Goal: Entertainment & Leisure: Consume media (video, audio)

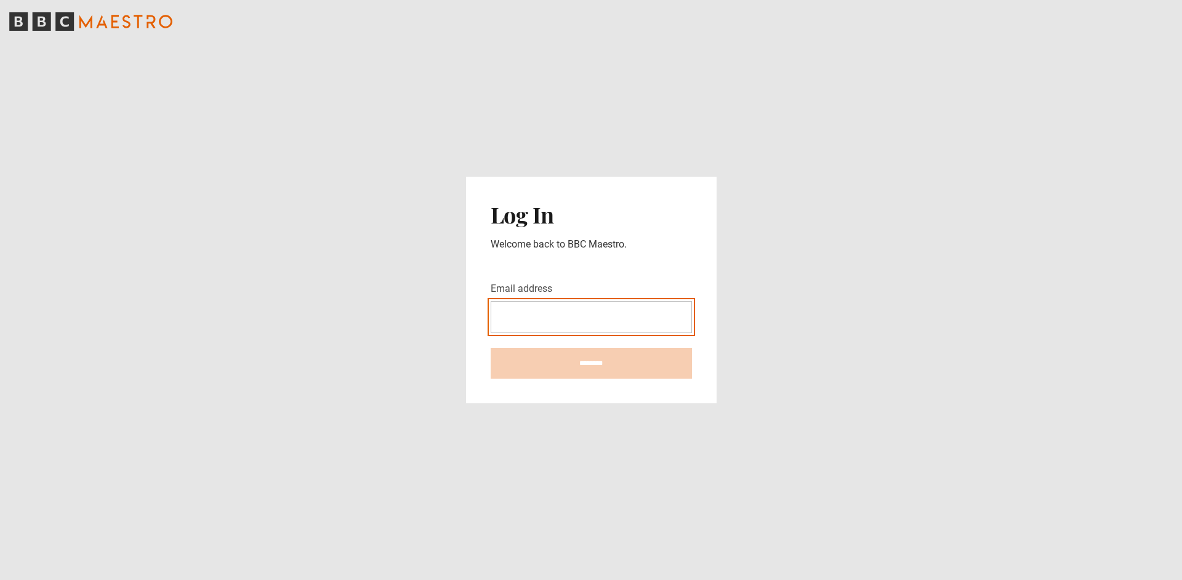
type input "**********"
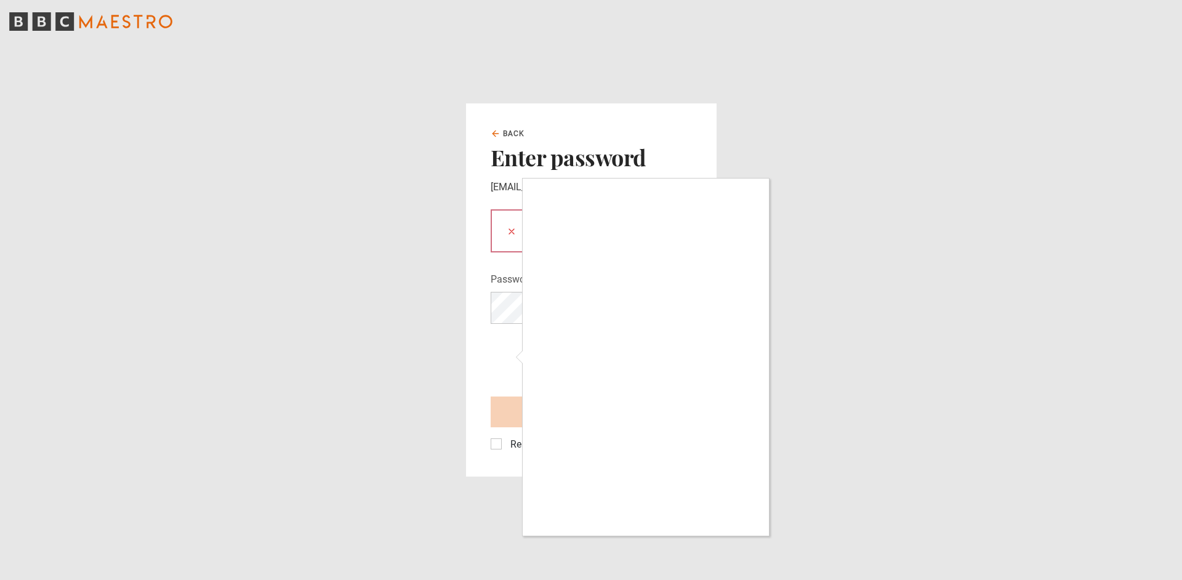
drag, startPoint x: 506, startPoint y: 356, endPoint x: 521, endPoint y: 348, distance: 16.5
click at [506, 356] on div at bounding box center [591, 290] width 1182 height 580
click at [698, 140] on div at bounding box center [591, 290] width 1182 height 580
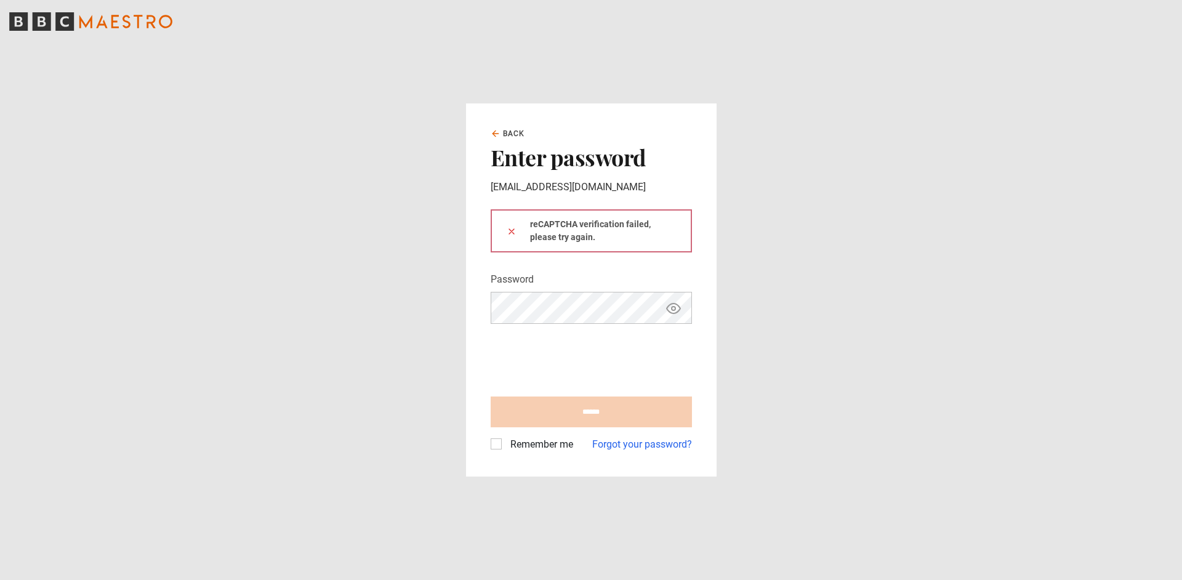
type input "**********"
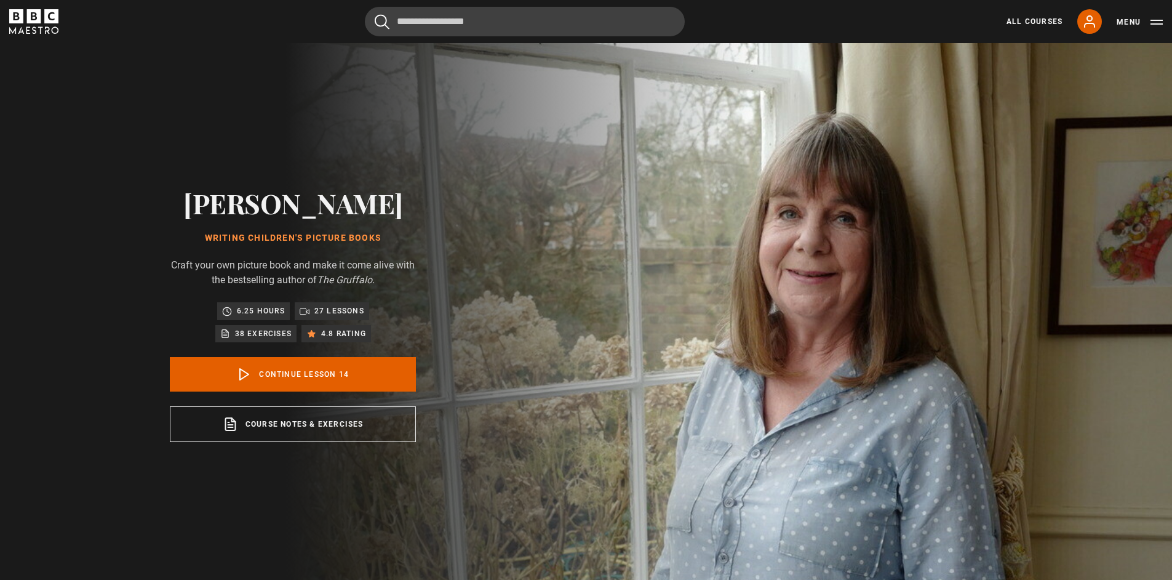
scroll to position [586, 0]
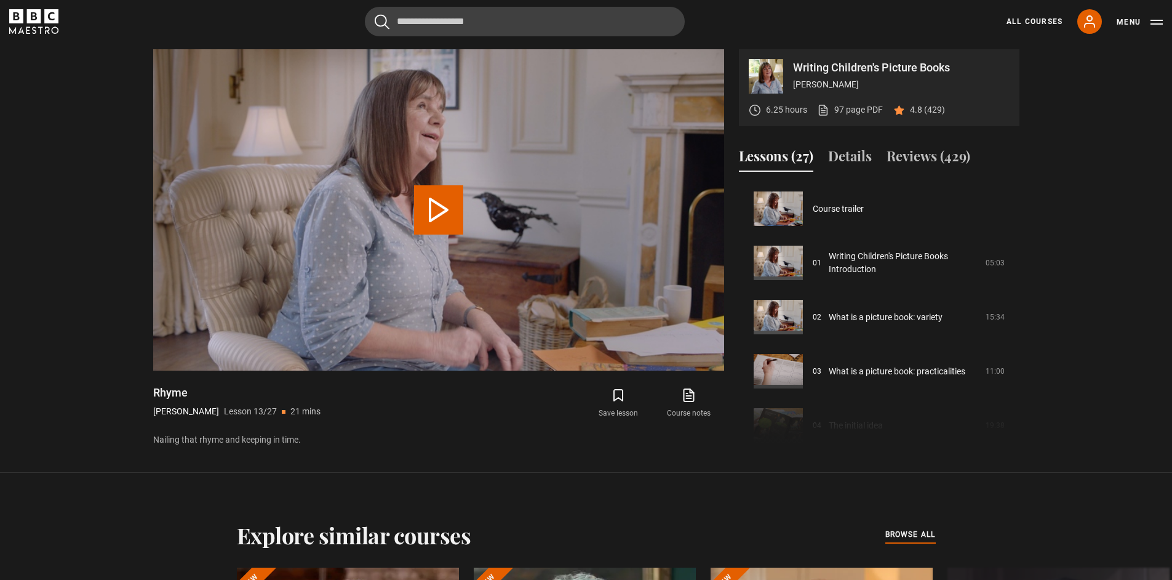
scroll to position [650, 0]
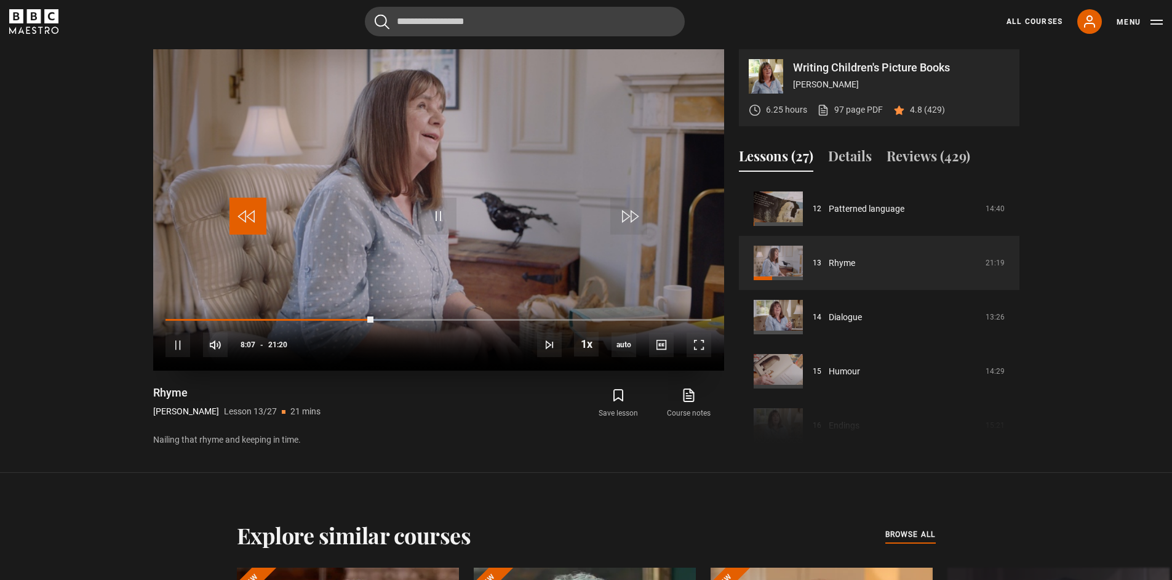
click at [250, 217] on span "Video Player" at bounding box center [248, 216] width 37 height 37
click at [251, 217] on span "Video Player" at bounding box center [248, 216] width 37 height 37
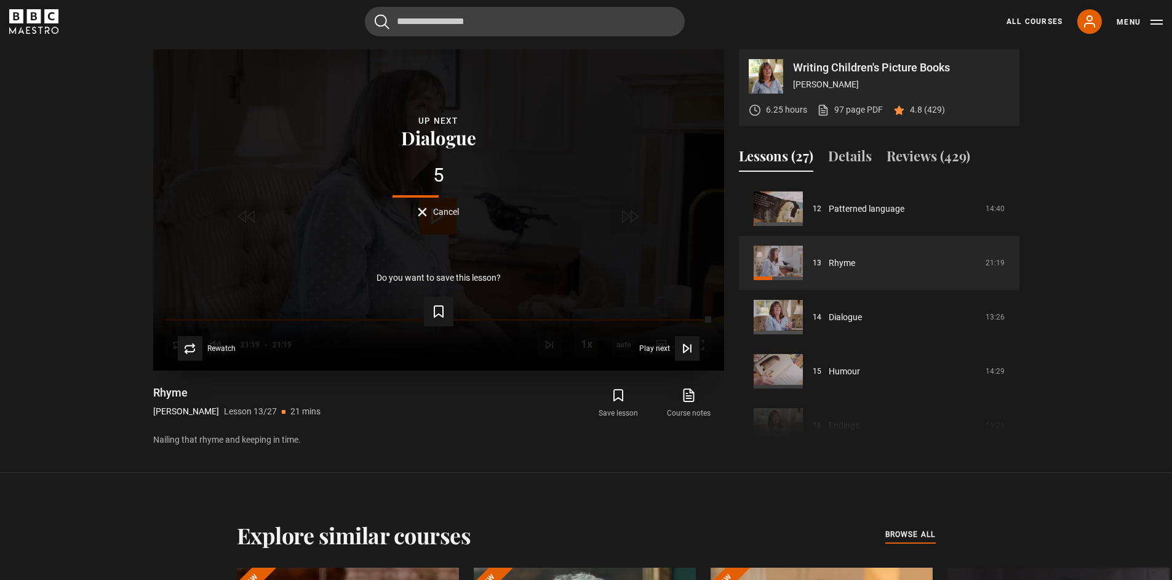
drag, startPoint x: 423, startPoint y: 213, endPoint x: 436, endPoint y: 208, distance: 13.8
click at [423, 214] on button "Cancel" at bounding box center [438, 211] width 41 height 9
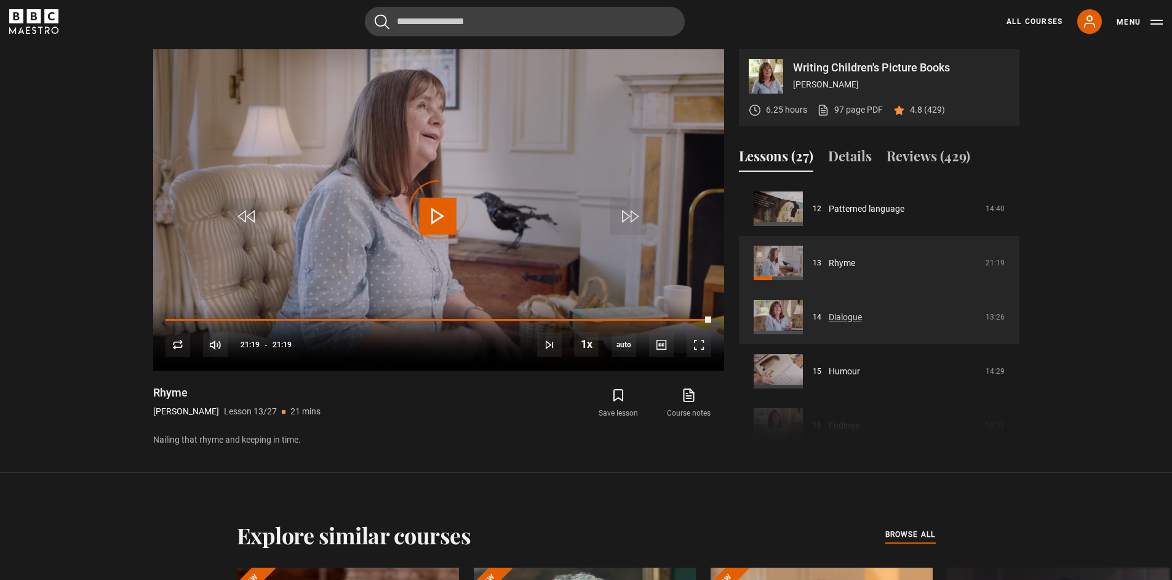
drag, startPoint x: 711, startPoint y: 318, endPoint x: 758, endPoint y: 317, distance: 46.8
click at [753, 318] on div "Writing Children's Picture Books [PERSON_NAME] 6.25 hours 97 page PDF (opens in…" at bounding box center [586, 248] width 866 height 398
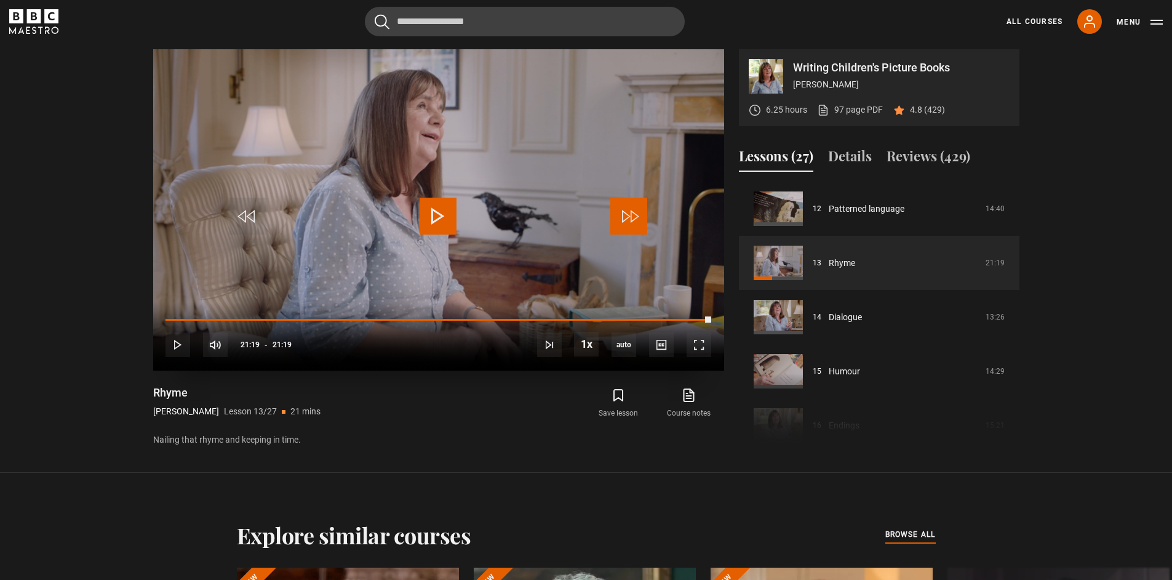
drag, startPoint x: 628, startPoint y: 219, endPoint x: 633, endPoint y: 214, distance: 6.5
click at [629, 218] on span "Video Player" at bounding box center [628, 216] width 37 height 37
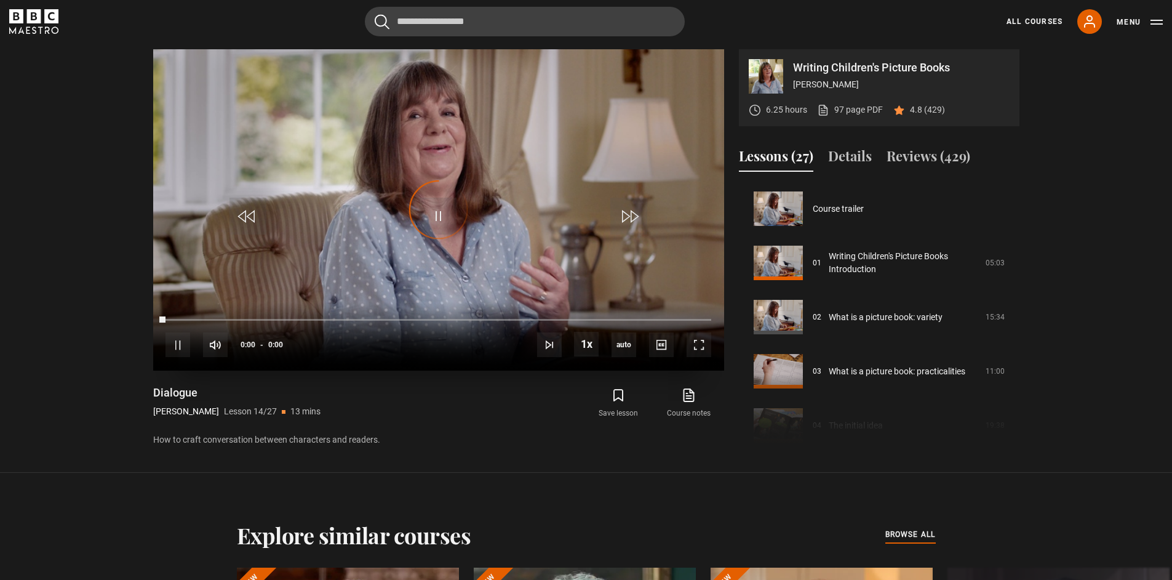
scroll to position [704, 0]
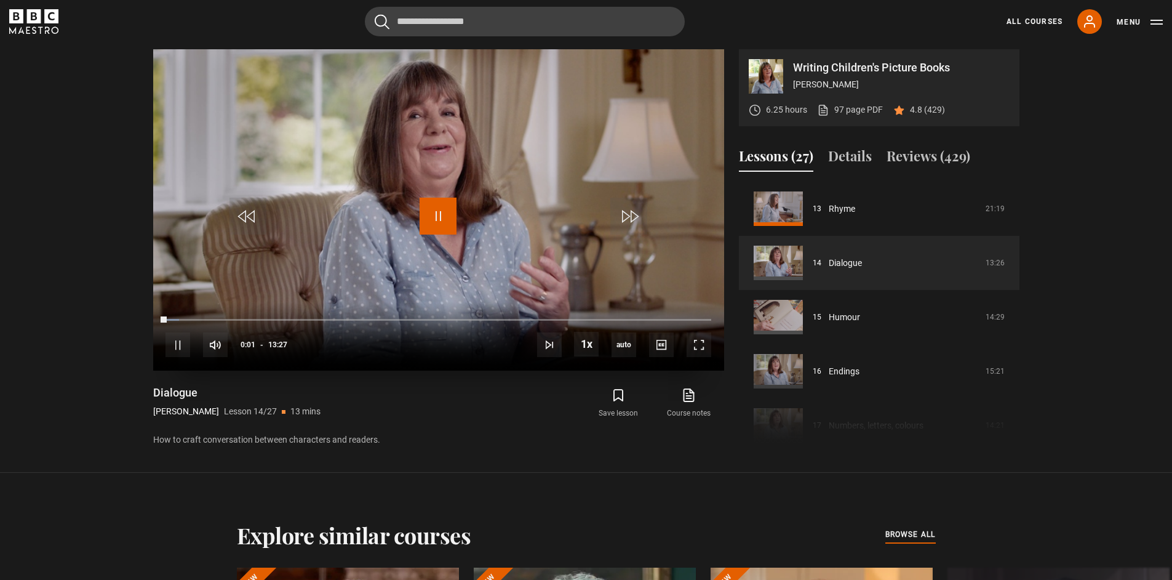
click at [438, 220] on span "Video Player" at bounding box center [438, 216] width 37 height 37
click at [439, 216] on span "Video Player" at bounding box center [438, 216] width 37 height 37
click at [438, 222] on span "Video Player" at bounding box center [438, 216] width 37 height 37
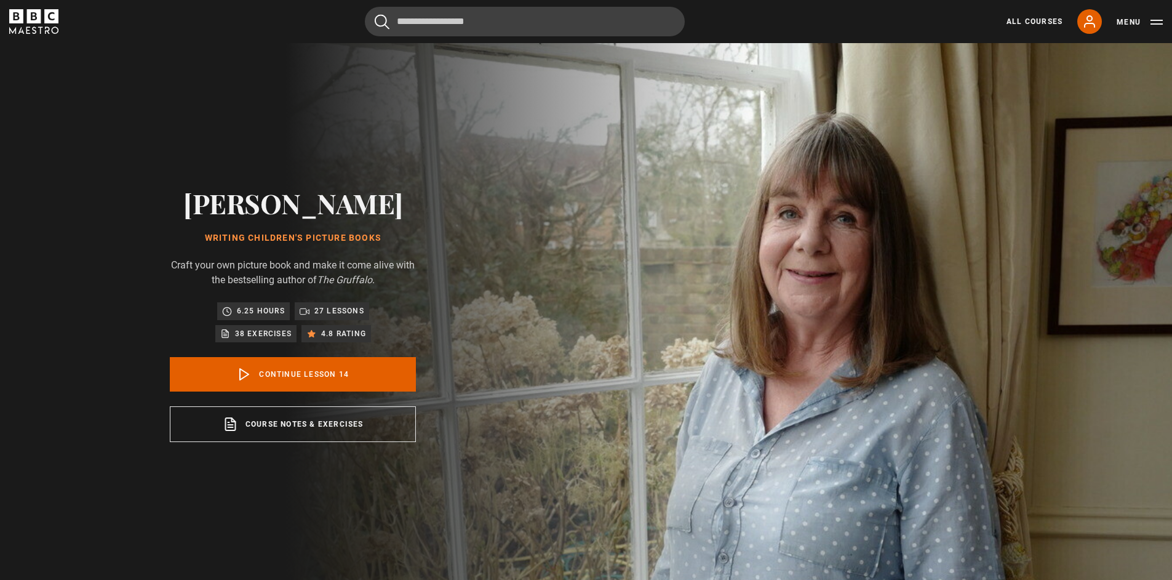
scroll to position [704, 0]
